Goal: Task Accomplishment & Management: Use online tool/utility

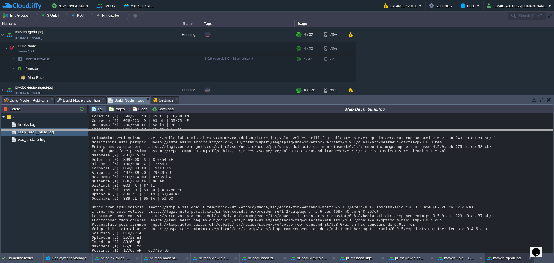
drag, startPoint x: 0, startPoint y: 0, endPoint x: 215, endPoint y: 106, distance: 239.3
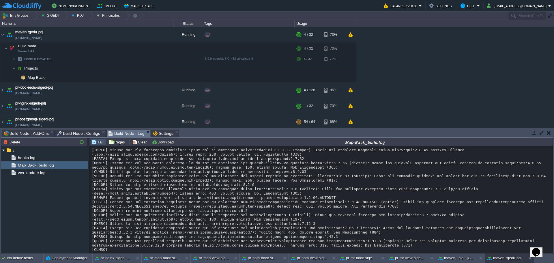
scroll to position [5212, 0]
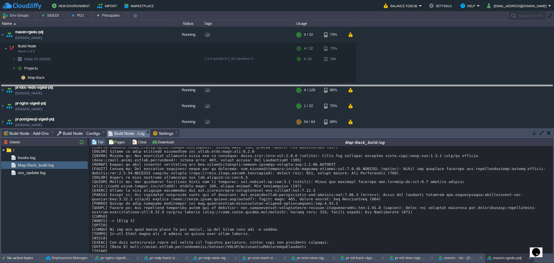
drag, startPoint x: 260, startPoint y: 134, endPoint x: 256, endPoint y: 89, distance: 44.9
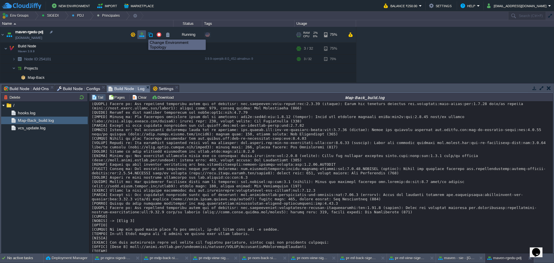
click at [143, 34] on button "button" at bounding box center [141, 34] width 5 height 5
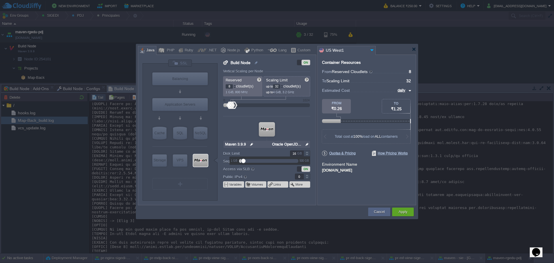
click at [308, 151] on div at bounding box center [306, 151] width 7 height 3
click at [308, 150] on div at bounding box center [306, 151] width 7 height 3
click at [307, 150] on div at bounding box center [306, 151] width 7 height 3
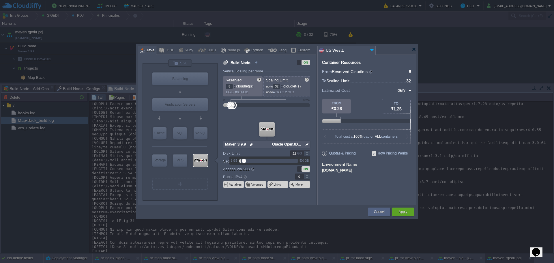
click at [308, 151] on div at bounding box center [306, 151] width 7 height 3
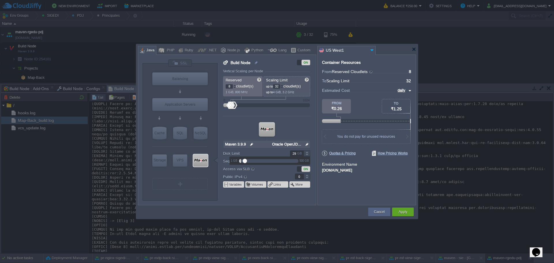
type input "30"
click at [308, 151] on div at bounding box center [306, 151] width 7 height 3
drag, startPoint x: 379, startPoint y: 191, endPoint x: 394, endPoint y: 205, distance: 20.6
click at [379, 191] on div "Container Resources From Reserved Cloudlets ... = 8 not added To Scaling Limit …" at bounding box center [366, 130] width 99 height 151
click at [406, 211] on button "Apply" at bounding box center [402, 212] width 9 height 6
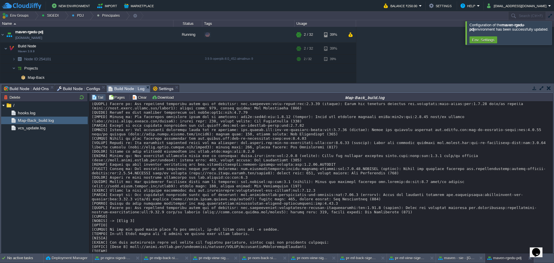
click at [554, 33] on div at bounding box center [561, 32] width 0 height 23
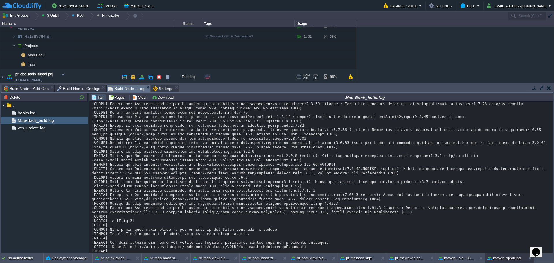
scroll to position [58, 0]
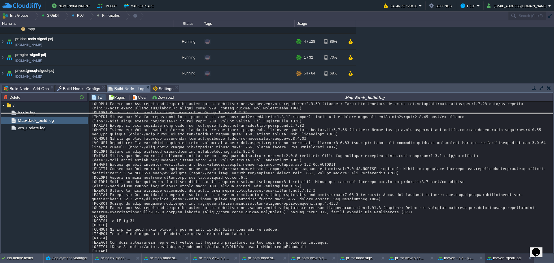
drag, startPoint x: 198, startPoint y: 89, endPoint x: 195, endPoint y: 100, distance: 11.1
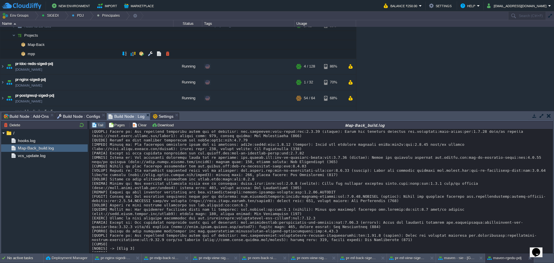
scroll to position [0, 0]
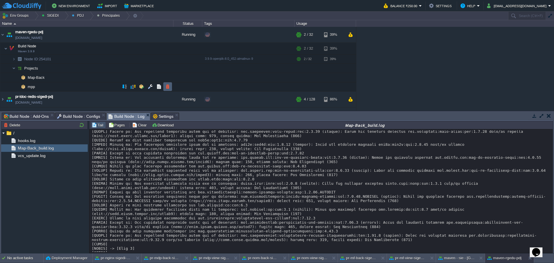
click at [167, 88] on button "button" at bounding box center [167, 86] width 5 height 5
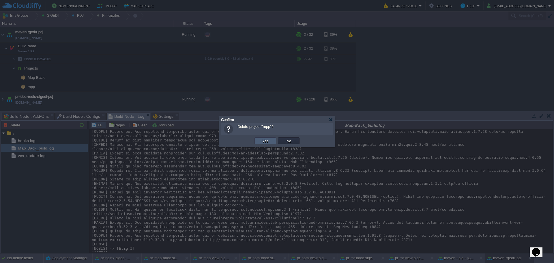
click at [261, 144] on td "Yes" at bounding box center [265, 140] width 22 height 7
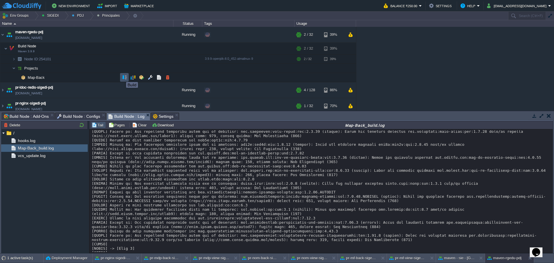
click at [122, 76] on button "button" at bounding box center [124, 77] width 5 height 5
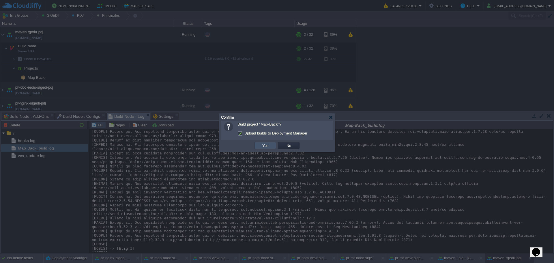
click at [261, 144] on button "Yes" at bounding box center [265, 145] width 10 height 5
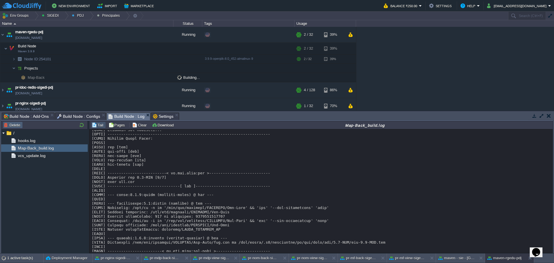
scroll to position [5342, 0]
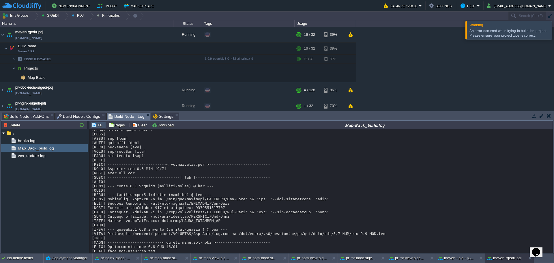
click at [554, 31] on div at bounding box center [561, 30] width 0 height 18
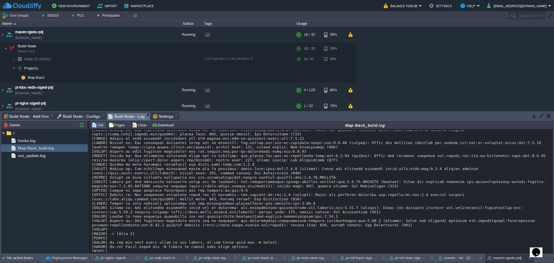
scroll to position [5848, 0]
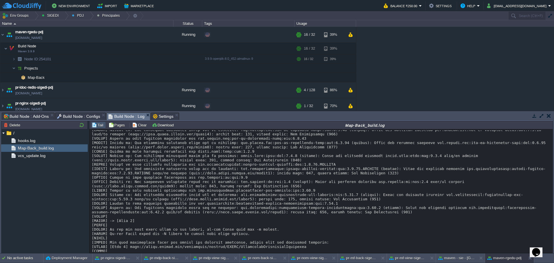
drag, startPoint x: 438, startPoint y: 193, endPoint x: 464, endPoint y: 193, distance: 26.0
click at [122, 76] on button "button" at bounding box center [124, 77] width 5 height 5
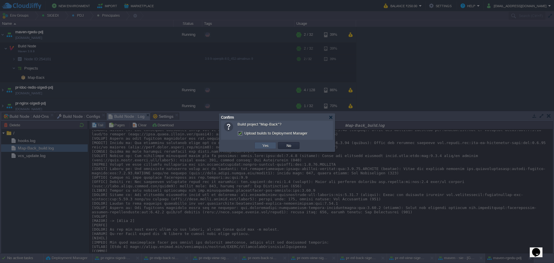
click at [265, 145] on button "Yes" at bounding box center [265, 145] width 10 height 5
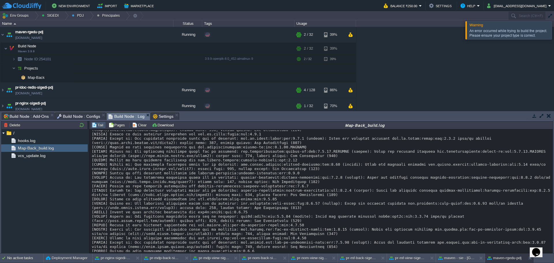
scroll to position [6501, 0]
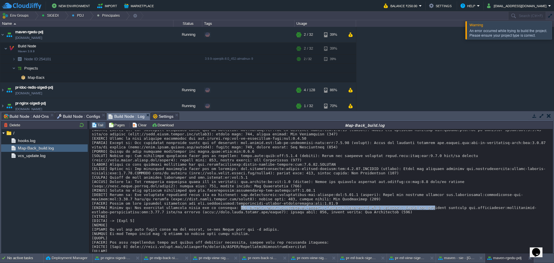
drag, startPoint x: 228, startPoint y: 190, endPoint x: 405, endPoint y: 192, distance: 177.4
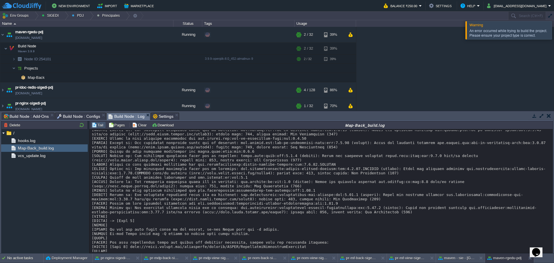
click at [554, 36] on div at bounding box center [561, 30] width 0 height 18
click at [122, 80] on button "button" at bounding box center [124, 77] width 5 height 5
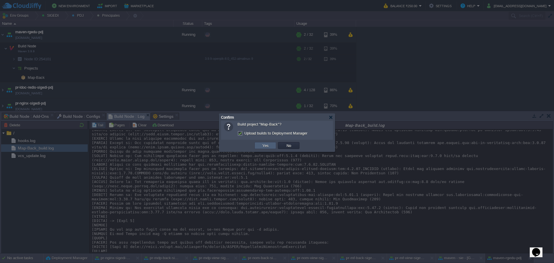
drag, startPoint x: 258, startPoint y: 148, endPoint x: 250, endPoint y: 148, distance: 7.5
click at [258, 148] on td "Yes" at bounding box center [265, 145] width 22 height 7
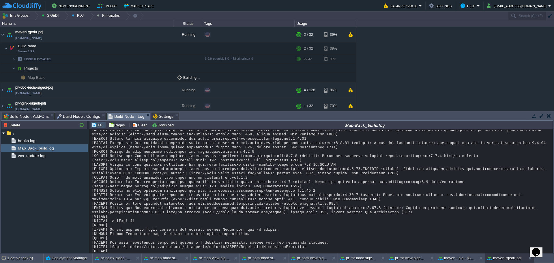
scroll to position [6584, 0]
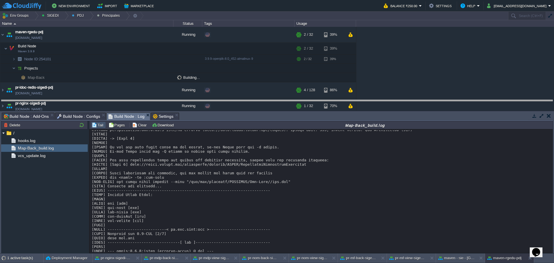
drag, startPoint x: 230, startPoint y: 119, endPoint x: 231, endPoint y: 107, distance: 11.9
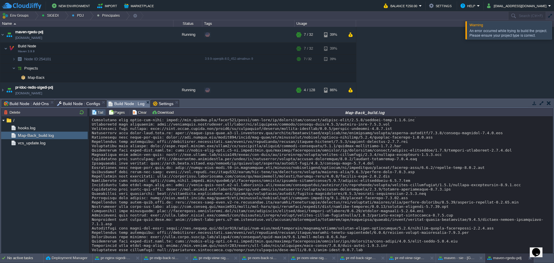
scroll to position [6957, 0]
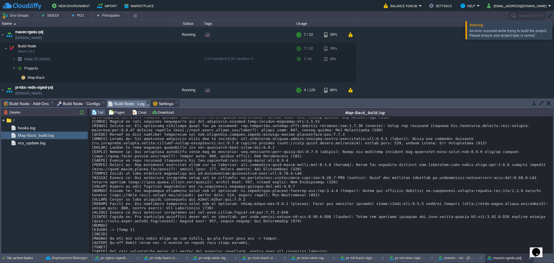
scroll to position [7501, 0]
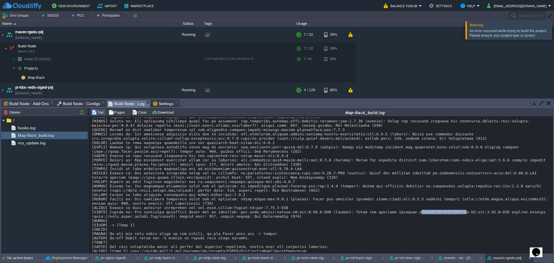
drag, startPoint x: 393, startPoint y: 190, endPoint x: 434, endPoint y: 189, distance: 41.0
click at [122, 76] on button "button" at bounding box center [124, 77] width 5 height 5
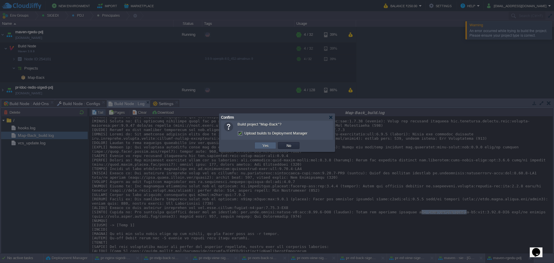
click at [265, 146] on button "Yes" at bounding box center [265, 145] width 10 height 5
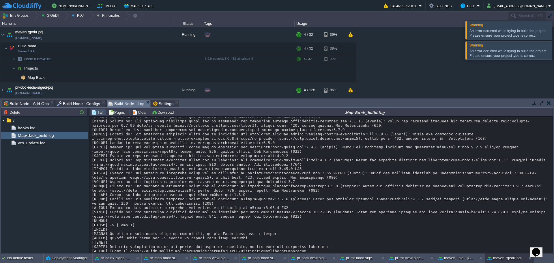
scroll to position [7687, 0]
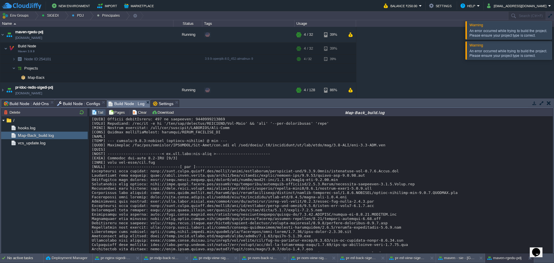
scroll to position [7803, 0]
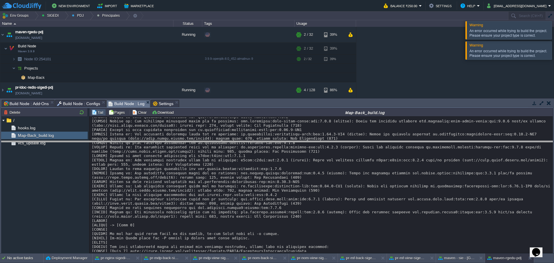
drag, startPoint x: 293, startPoint y: 106, endPoint x: 223, endPoint y: 147, distance: 80.8
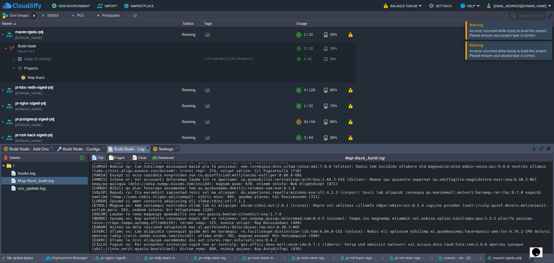
click at [33, 15] on div at bounding box center [35, 16] width 8 height 8
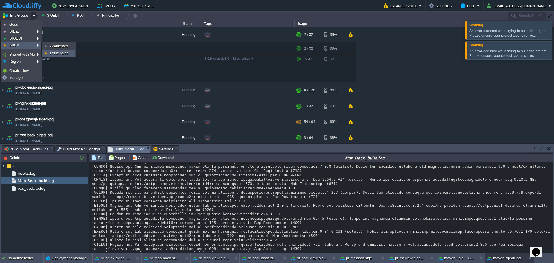
click at [61, 52] on span "Principales" at bounding box center [59, 53] width 18 height 4
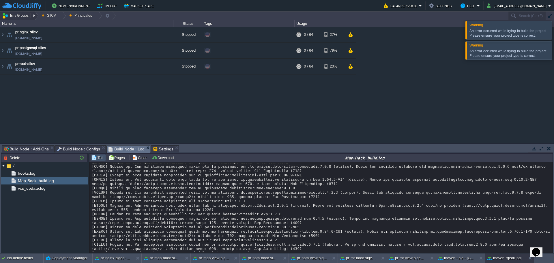
click at [22, 16] on button "Env Groups" at bounding box center [16, 16] width 29 height 8
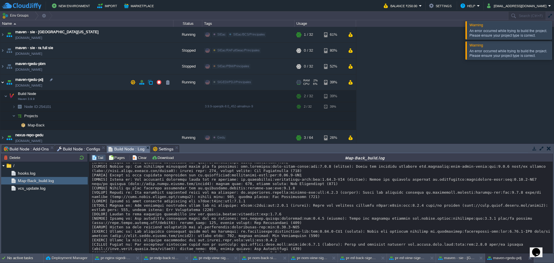
click at [3, 83] on img at bounding box center [2, 82] width 5 height 16
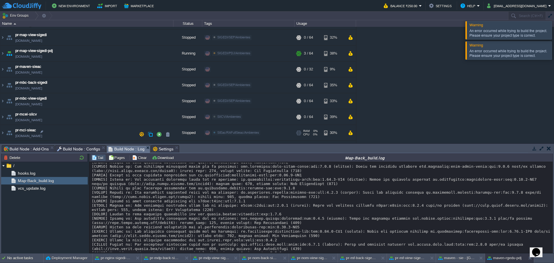
scroll to position [288, 0]
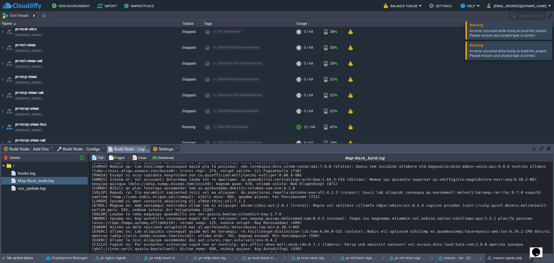
click at [34, 17] on div at bounding box center [35, 16] width 8 height 8
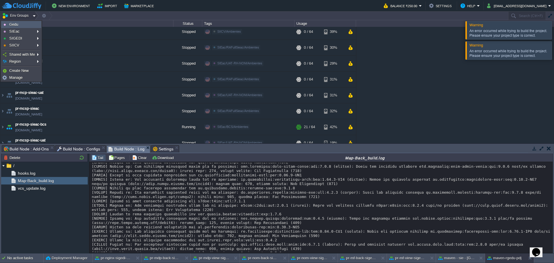
click at [34, 24] on link "Gedu" at bounding box center [21, 24] width 40 height 6
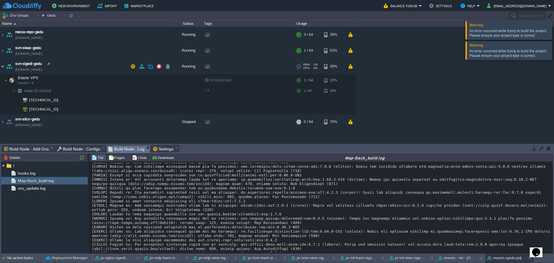
click at [2, 65] on img at bounding box center [2, 67] width 5 height 16
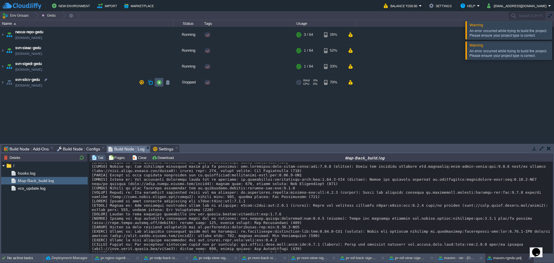
click at [159, 84] on button "button" at bounding box center [158, 82] width 5 height 5
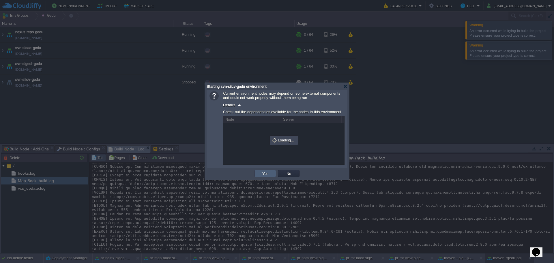
click at [260, 174] on button "Yes" at bounding box center [265, 173] width 10 height 5
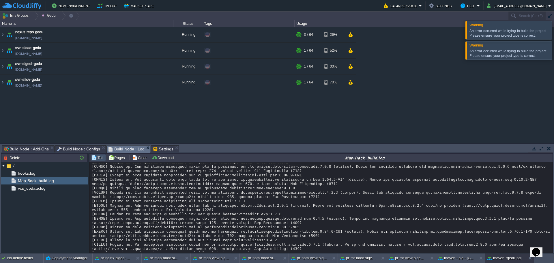
click at [554, 33] on div at bounding box center [561, 30] width 0 height 18
click at [551, 44] on div "maven - sie - [GEOGRAPHIC_DATA][US_STATE] [DOMAIN_NAME] Running SIEac SIEac/BCS…" at bounding box center [277, 85] width 554 height 116
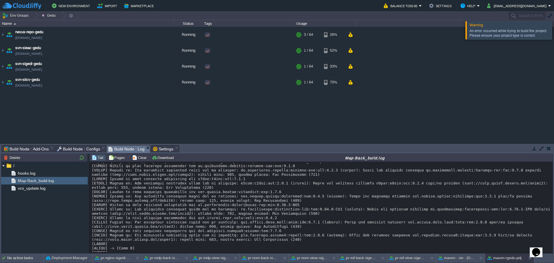
scroll to position [8494, 0]
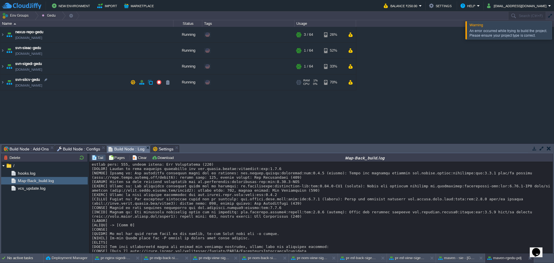
click at [88, 85] on td "svn-siicv-gedu [DOMAIN_NAME]" at bounding box center [86, 82] width 173 height 16
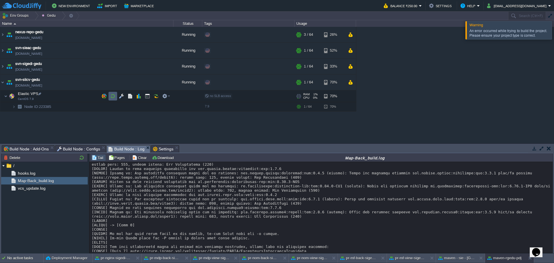
click at [112, 99] on td at bounding box center [112, 96] width 9 height 9
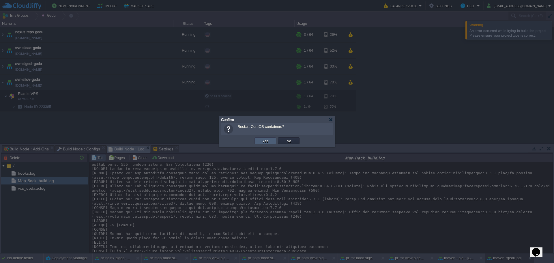
click at [260, 141] on td "Yes" at bounding box center [265, 140] width 22 height 7
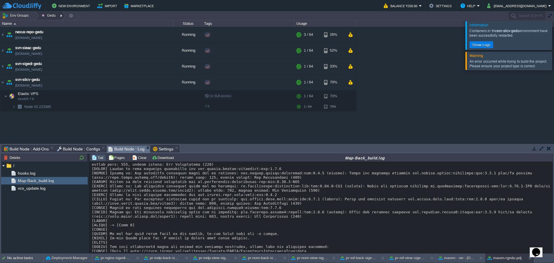
click at [61, 16] on div at bounding box center [62, 16] width 8 height 8
click at [34, 17] on div at bounding box center [35, 16] width 8 height 8
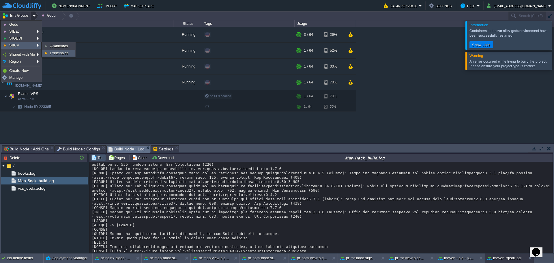
click at [65, 55] on span "Principales" at bounding box center [59, 53] width 18 height 4
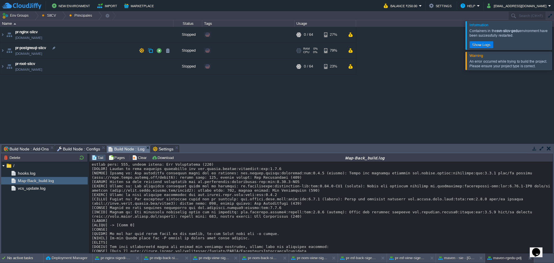
drag, startPoint x: 93, startPoint y: 49, endPoint x: 117, endPoint y: 51, distance: 24.0
click at [94, 49] on td "pr-postgresql-siicv [DOMAIN_NAME]" at bounding box center [86, 51] width 173 height 16
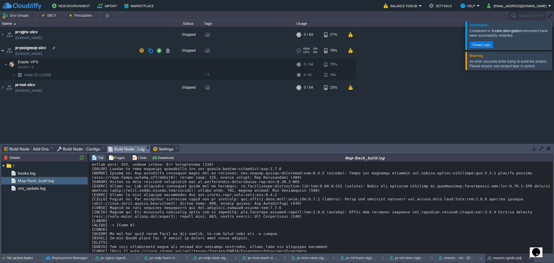
click at [3, 52] on img at bounding box center [2, 51] width 5 height 16
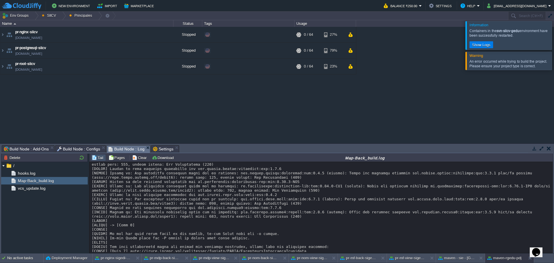
click at [554, 40] on div "maven - sie - [GEOGRAPHIC_DATA][US_STATE] [DOMAIN_NAME] Running SIEac SIEac/BCS…" at bounding box center [277, 85] width 554 height 116
click at [554, 37] on div at bounding box center [561, 35] width 0 height 28
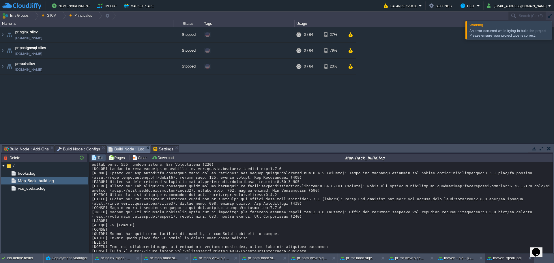
click at [549, 59] on div "maven - sie - [GEOGRAPHIC_DATA][US_STATE] [DOMAIN_NAME] Running SIEac SIEac/BCS…" at bounding box center [277, 85] width 554 height 116
click at [554, 33] on div at bounding box center [561, 30] width 0 height 18
click at [34, 17] on div at bounding box center [35, 16] width 8 height 8
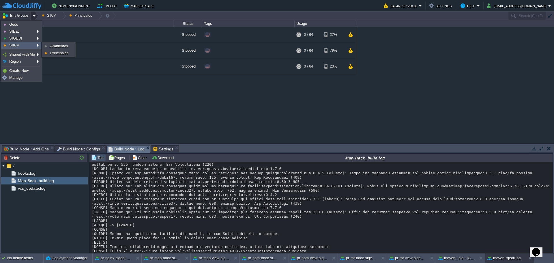
click at [31, 44] on link "SIICV" at bounding box center [21, 45] width 40 height 6
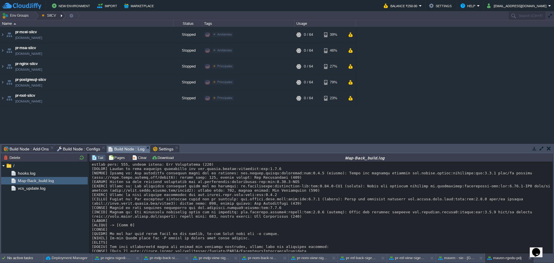
click at [59, 17] on div at bounding box center [62, 16] width 8 height 8
click at [64, 28] on li "Principales" at bounding box center [55, 31] width 33 height 7
